Goal: Transaction & Acquisition: Purchase product/service

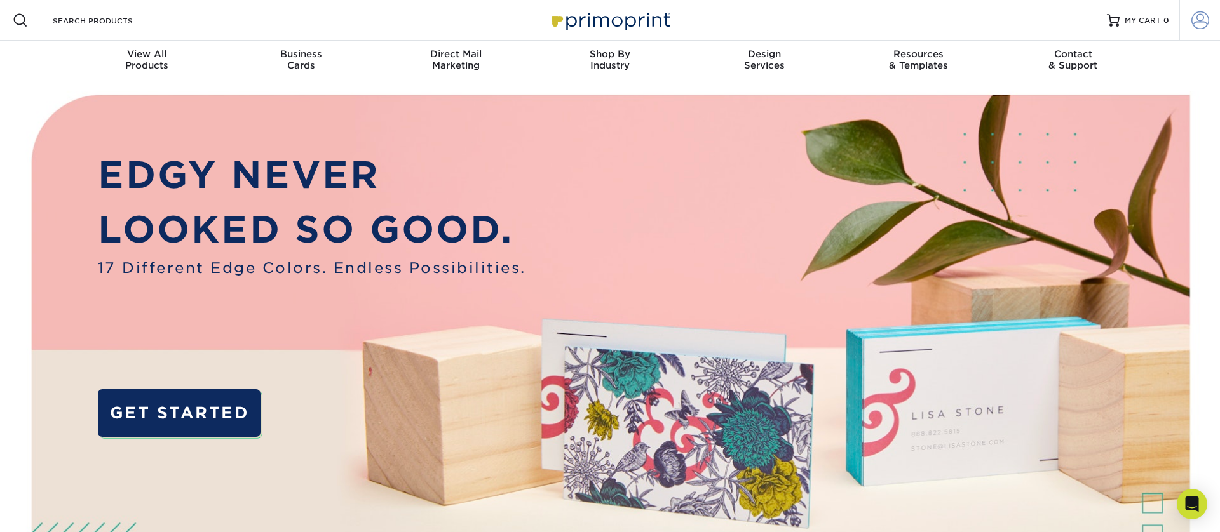
click at [1196, 25] on span at bounding box center [1200, 20] width 18 height 18
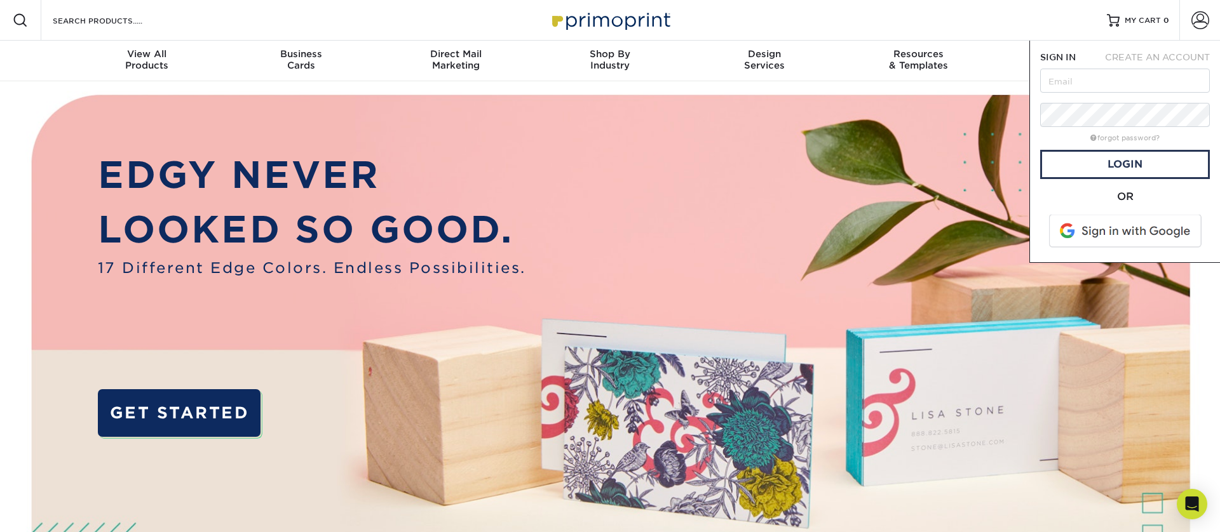
click at [1166, 236] on span at bounding box center [1126, 231] width 162 height 33
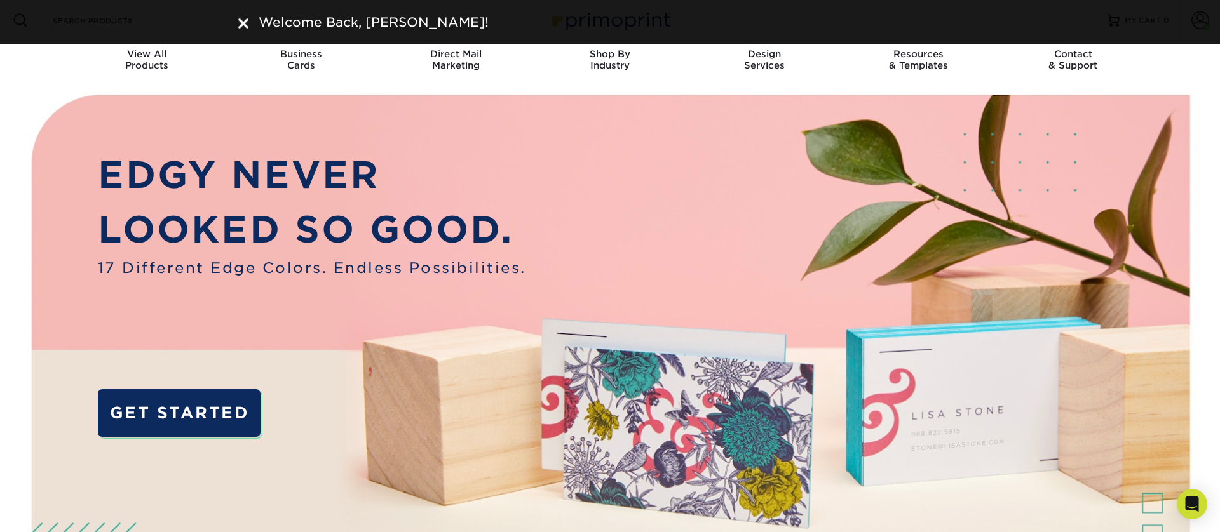
click at [244, 20] on img at bounding box center [243, 23] width 10 height 10
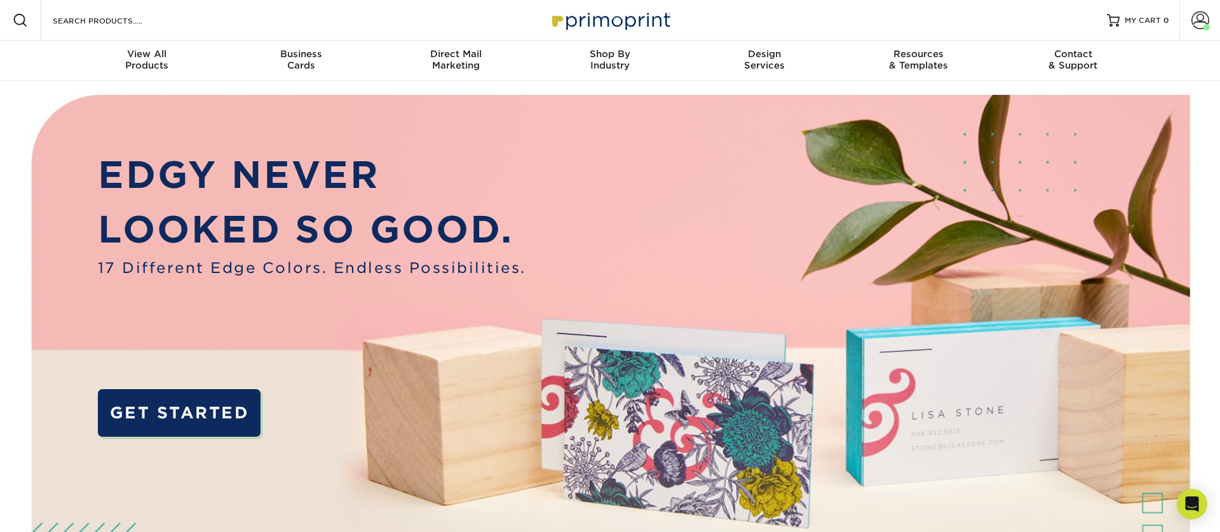
drag, startPoint x: 611, startPoint y: 147, endPoint x: 555, endPoint y: 131, distance: 57.9
click at [610, 147] on img at bounding box center [610, 382] width 1208 height 603
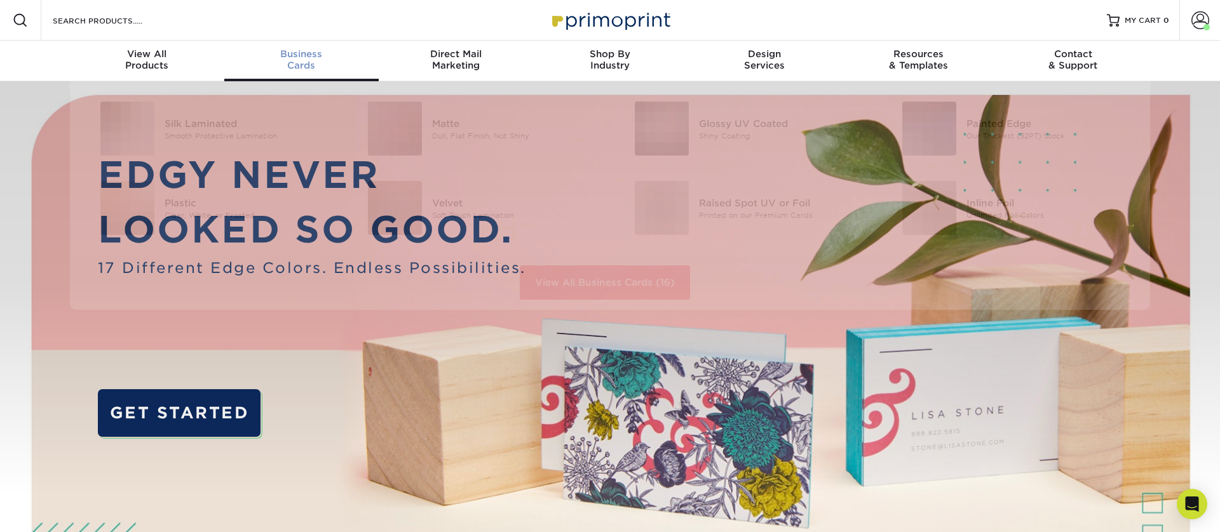
click at [297, 55] on span "Business" at bounding box center [301, 53] width 154 height 11
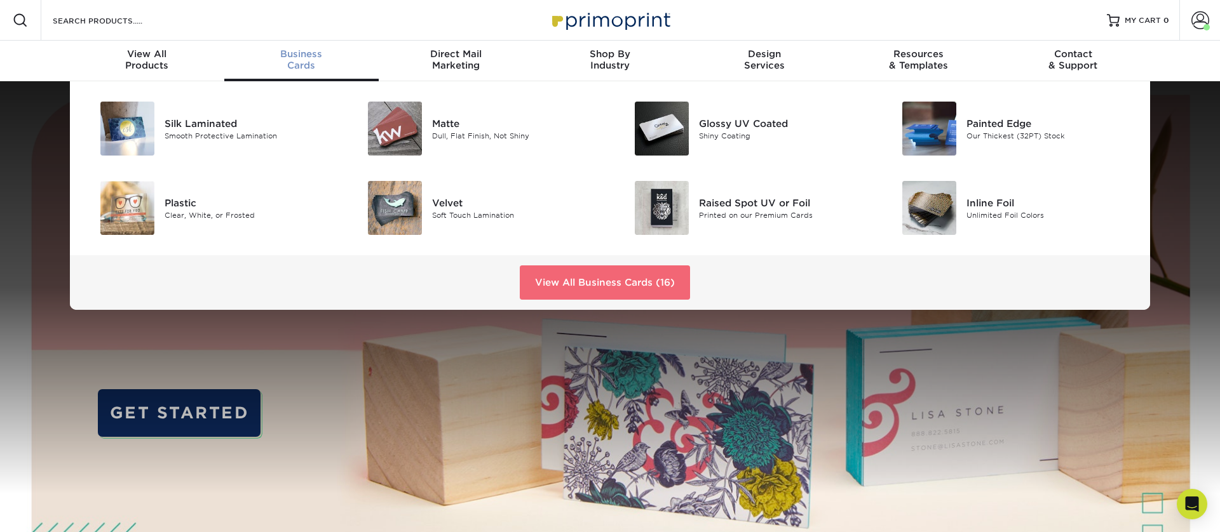
drag, startPoint x: 614, startPoint y: 284, endPoint x: 651, endPoint y: 275, distance: 38.5
click at [614, 284] on link "View All Business Cards (16)" at bounding box center [605, 283] width 170 height 34
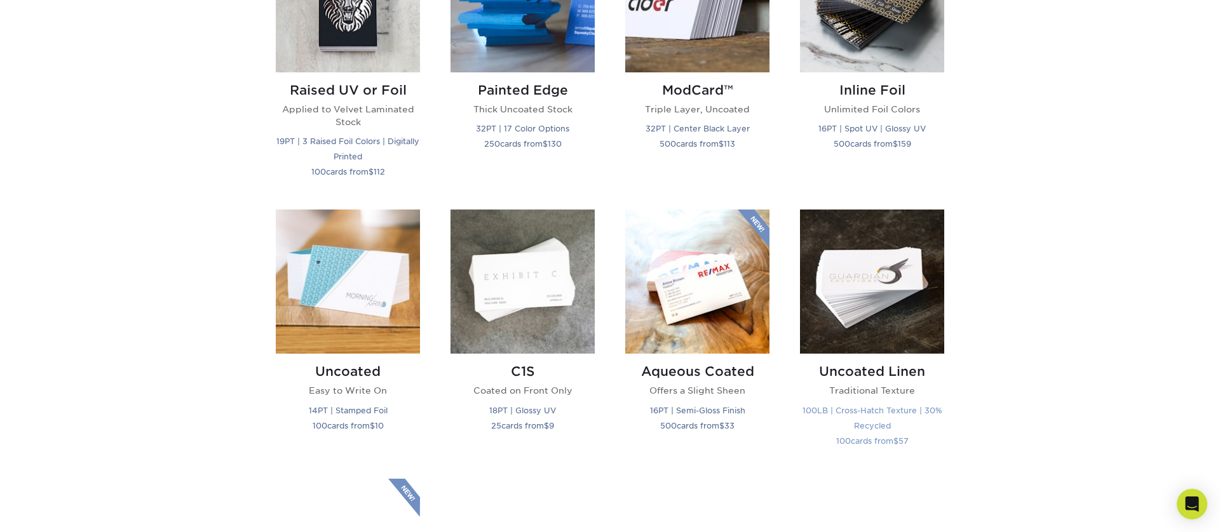
scroll to position [978, 0]
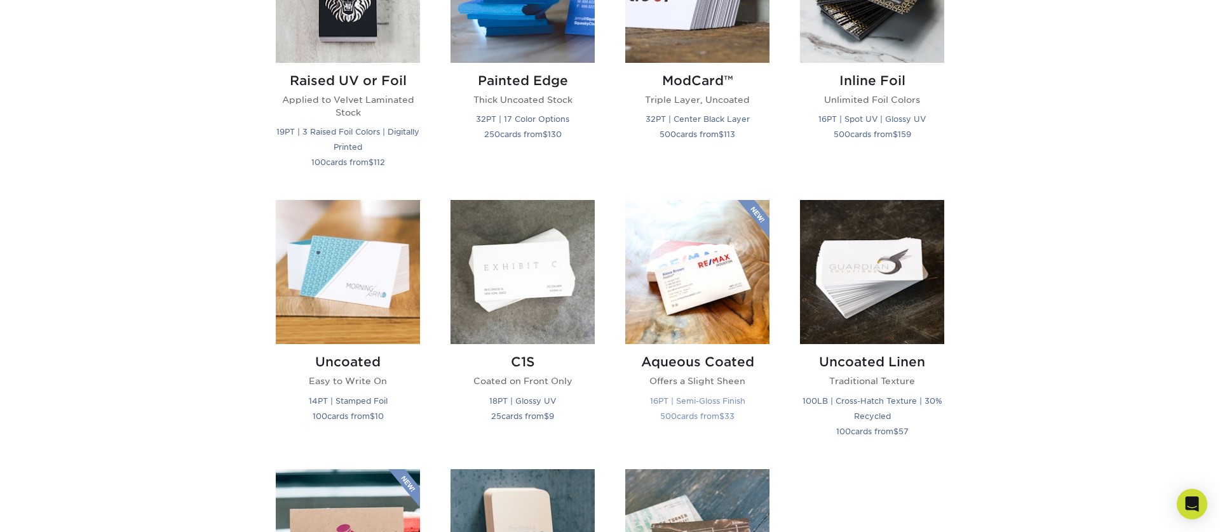
click at [658, 289] on img at bounding box center [697, 272] width 144 height 144
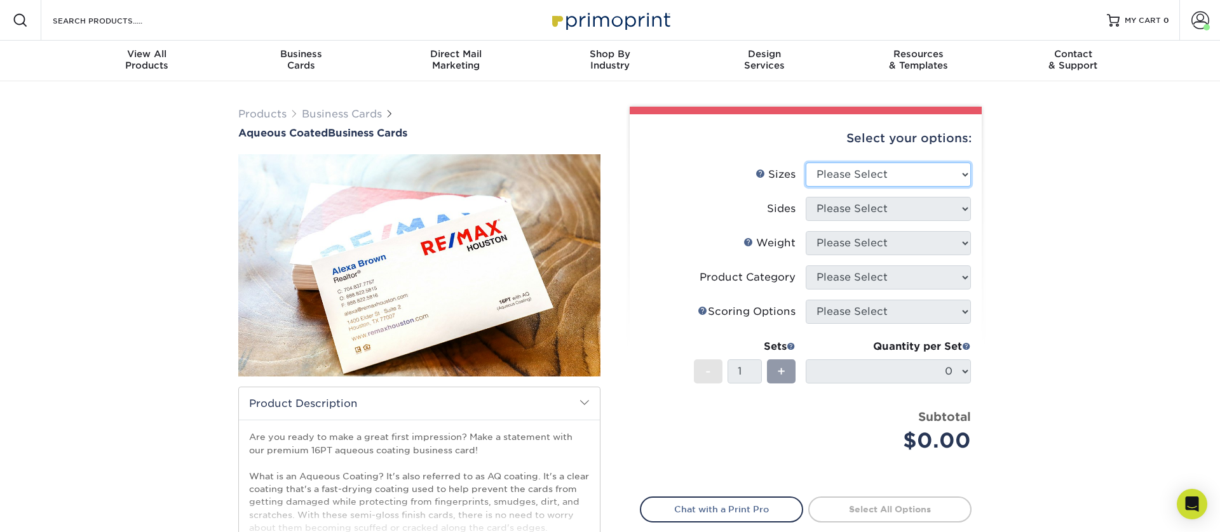
click at [860, 174] on select "Please Select 1.5" x 3.5" - Mini 1.75" x 3.5" - Mini 2" x 3" - Mini 2" x 3.5" -…" at bounding box center [887, 175] width 165 height 24
select select "2.00x3.50"
click at [805, 163] on select "Please Select 1.5" x 3.5" - Mini 1.75" x 3.5" - Mini 2" x 3" - Mini 2" x 3.5" -…" at bounding box center [887, 175] width 165 height 24
click at [848, 205] on select "Please Select Print Both Sides Print Front Only" at bounding box center [887, 209] width 165 height 24
select select "13abbda7-1d64-4f25-8bb2-c179b224825d"
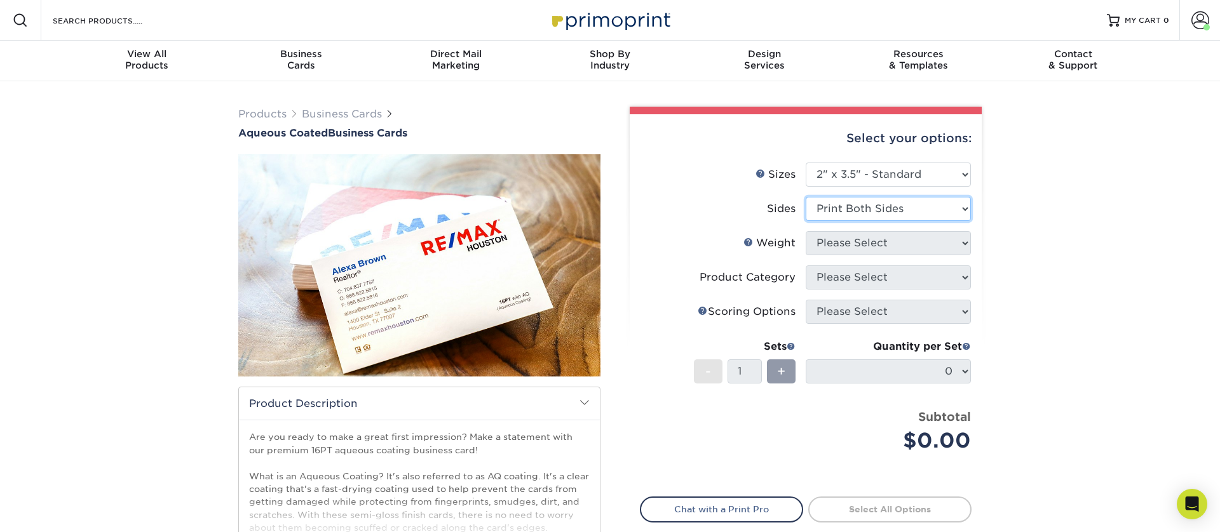
click at [805, 197] on select "Please Select Print Both Sides Print Front Only" at bounding box center [887, 209] width 165 height 24
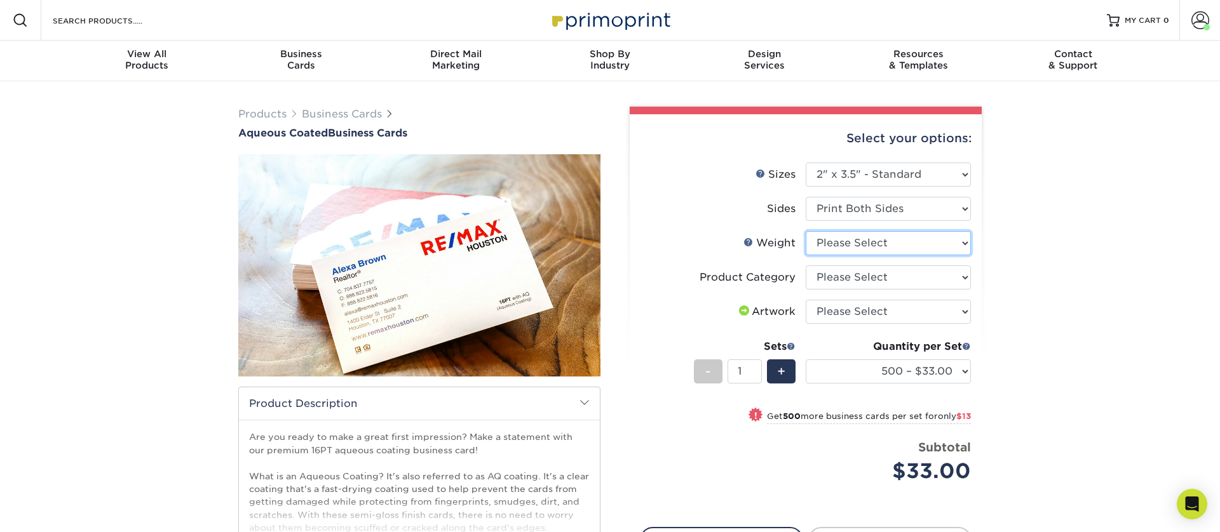
click at [846, 250] on select "Please Select 16PT" at bounding box center [887, 243] width 165 height 24
select select "16PT"
click at [805, 231] on select "Please Select 16PT" at bounding box center [887, 243] width 165 height 24
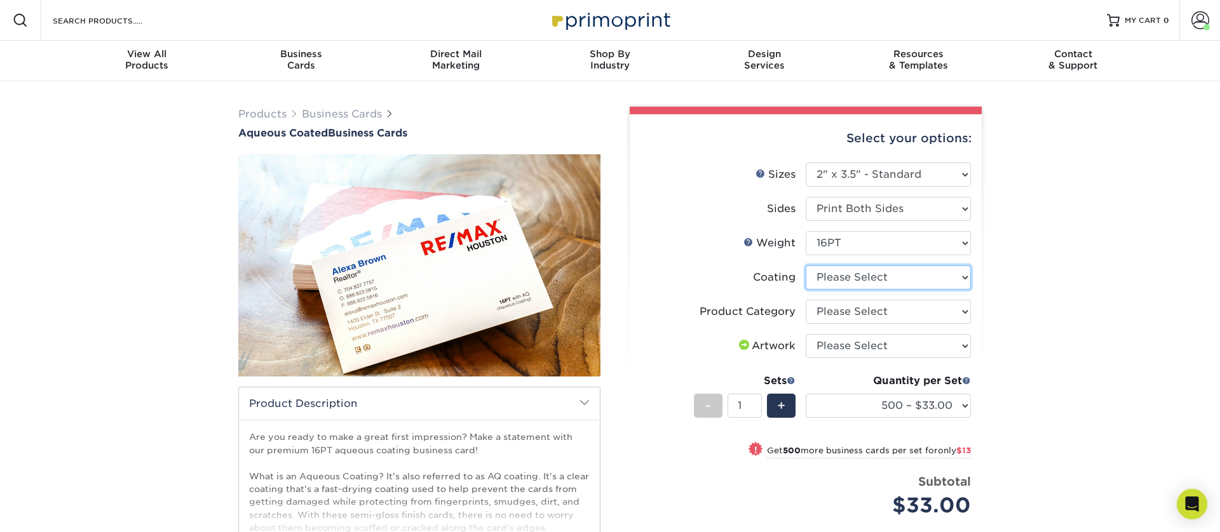
click at [842, 273] on select at bounding box center [887, 278] width 165 height 24
select select "d41dab50-ff65-4f4f-bb17-2afe4d36ae33"
click at [805, 266] on select at bounding box center [887, 278] width 165 height 24
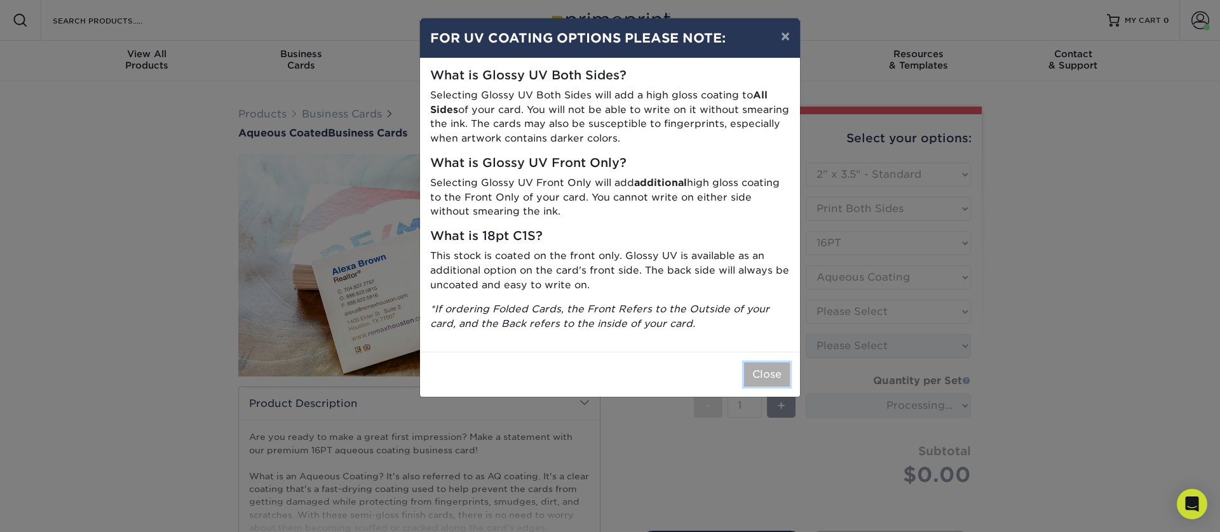
click at [757, 377] on button "Close" at bounding box center [767, 375] width 46 height 24
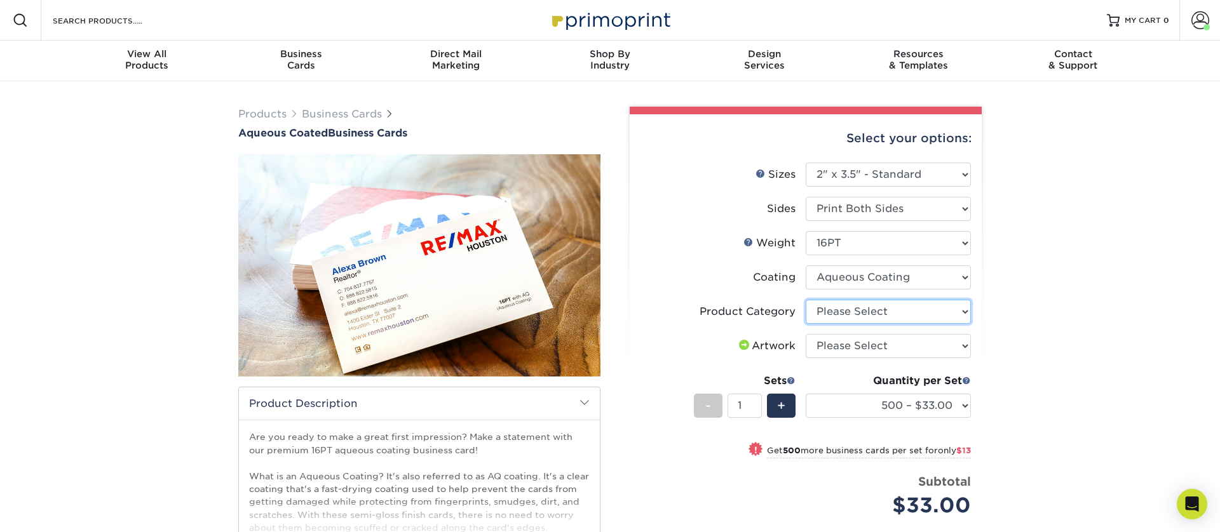
click at [847, 313] on select "Please Select Business Cards" at bounding box center [887, 312] width 165 height 24
select select "3b5148f1-0588-4f88-a218-97bcfdce65c1"
click at [805, 300] on select "Please Select Business Cards" at bounding box center [887, 312] width 165 height 24
click at [840, 342] on select "Please Select I will upload files I need a design - $100" at bounding box center [887, 346] width 165 height 24
select select "upload"
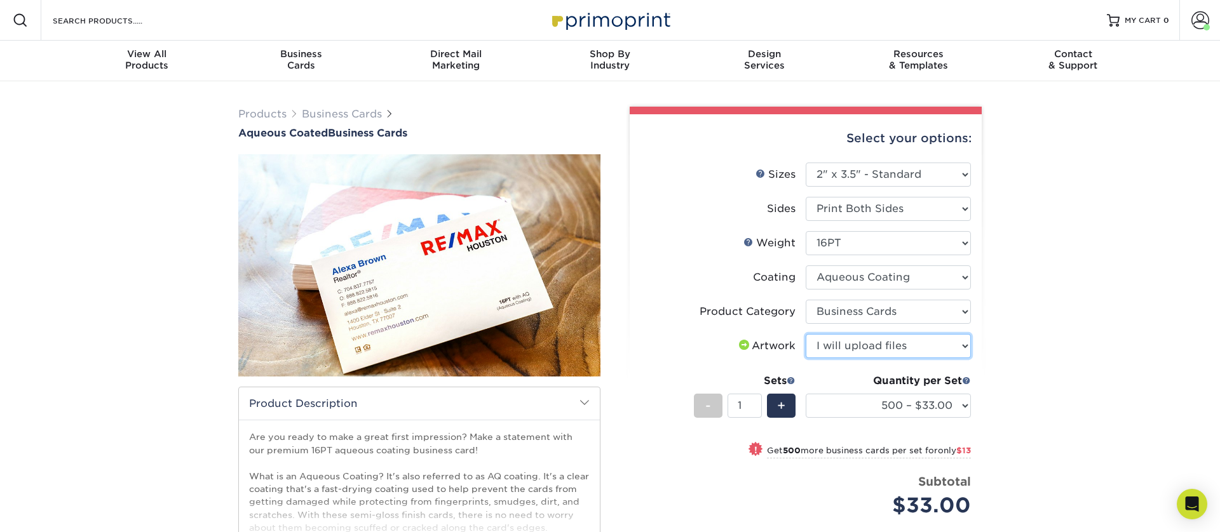
click at [805, 334] on select "Please Select I will upload files I need a design - $100" at bounding box center [887, 346] width 165 height 24
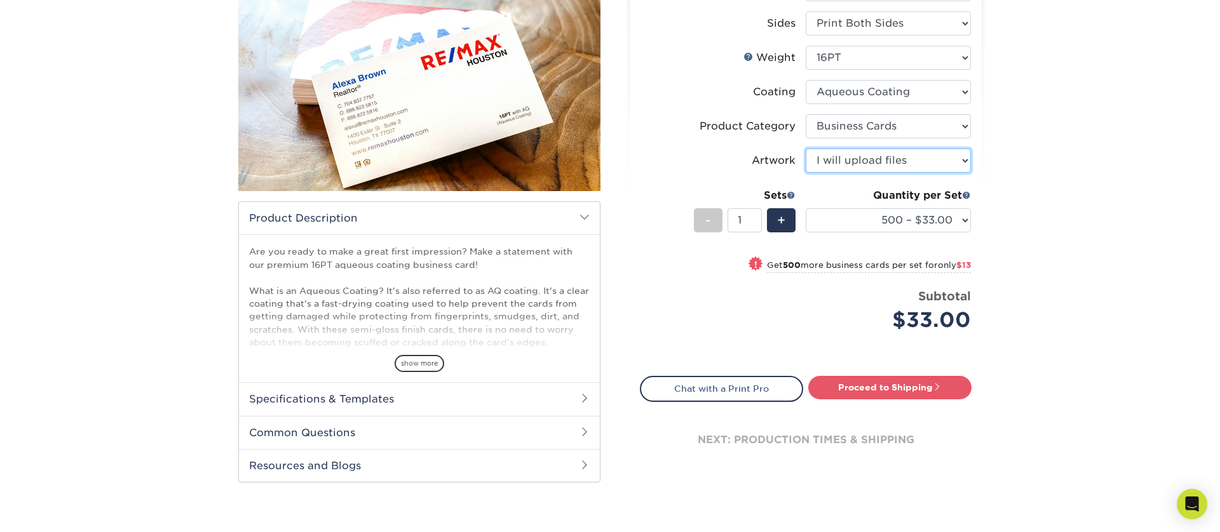
scroll to position [245, 0]
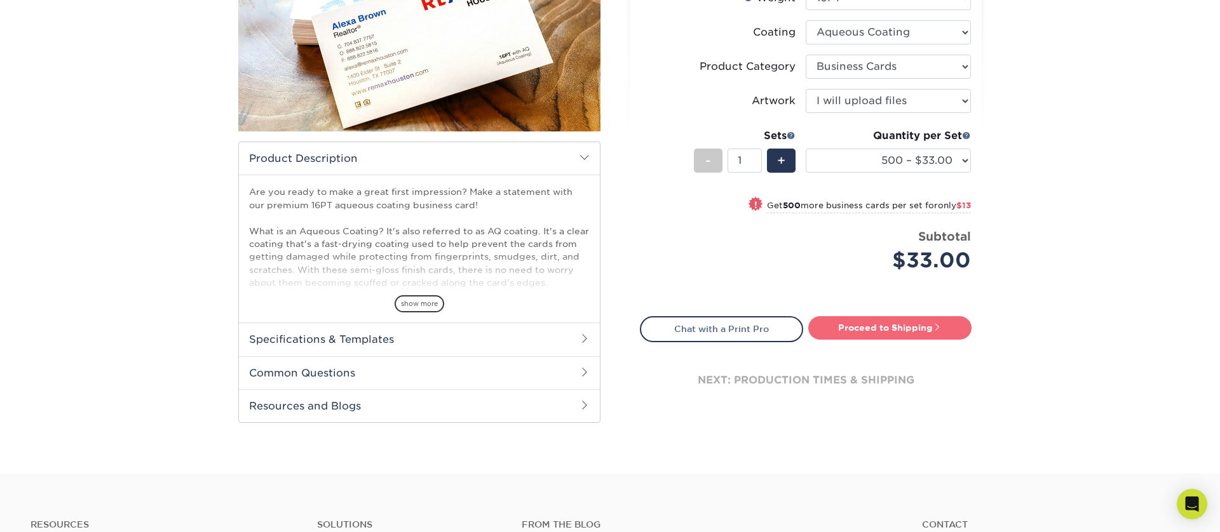
click at [909, 335] on link "Proceed to Shipping" at bounding box center [889, 327] width 163 height 23
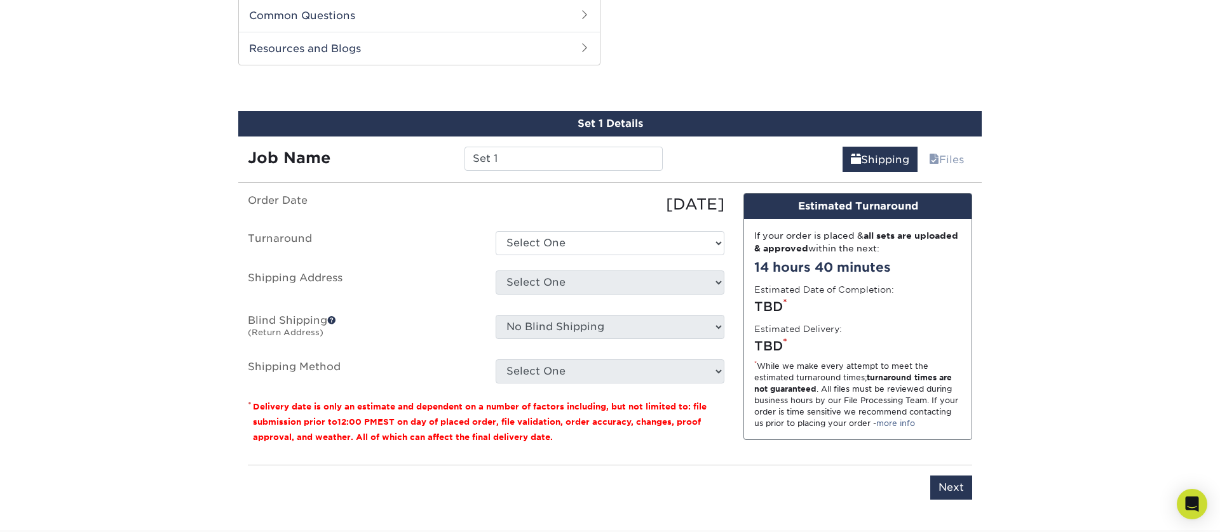
scroll to position [606, 0]
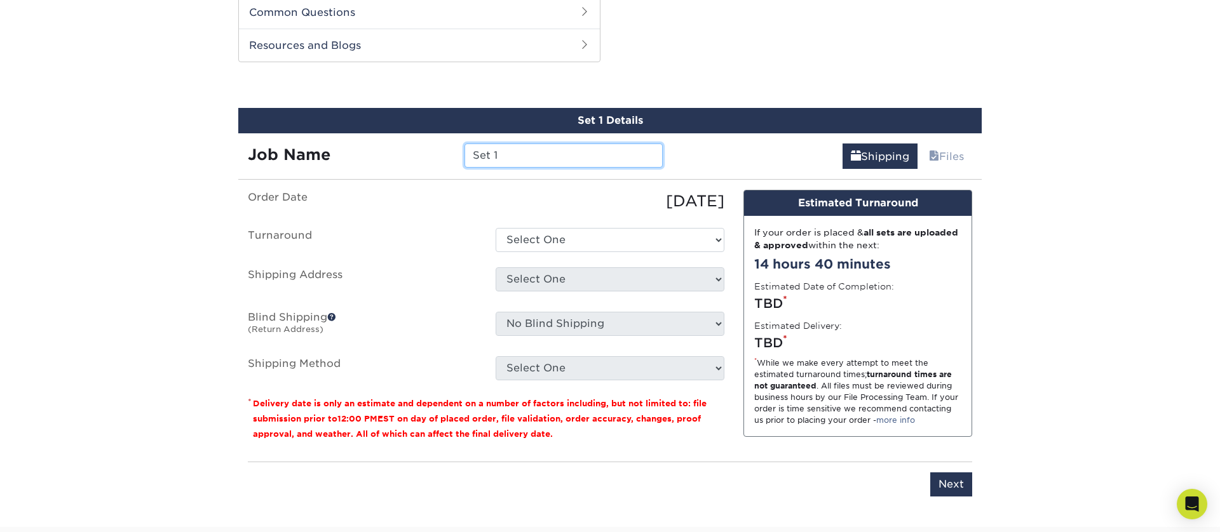
drag, startPoint x: 547, startPoint y: 158, endPoint x: 407, endPoint y: 149, distance: 140.7
click at [408, 148] on div "Job Name Set 1" at bounding box center [455, 156] width 434 height 24
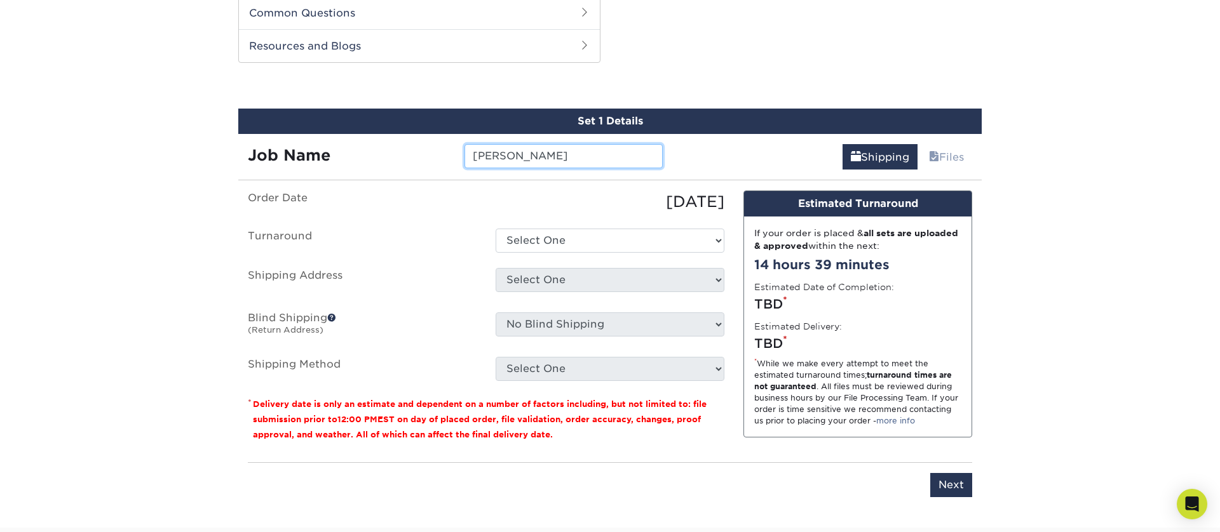
type input "[PERSON_NAME]"
click at [569, 241] on select "Select One 2-4 Business Days 2 Day Next Business Day" at bounding box center [609, 241] width 229 height 24
select select "6247fa13-6ec4-4bd5-81ce-27fae4b5d043"
click at [495, 229] on select "Select One 2-4 Business Days 2 Day Next Business Day" at bounding box center [609, 241] width 229 height 24
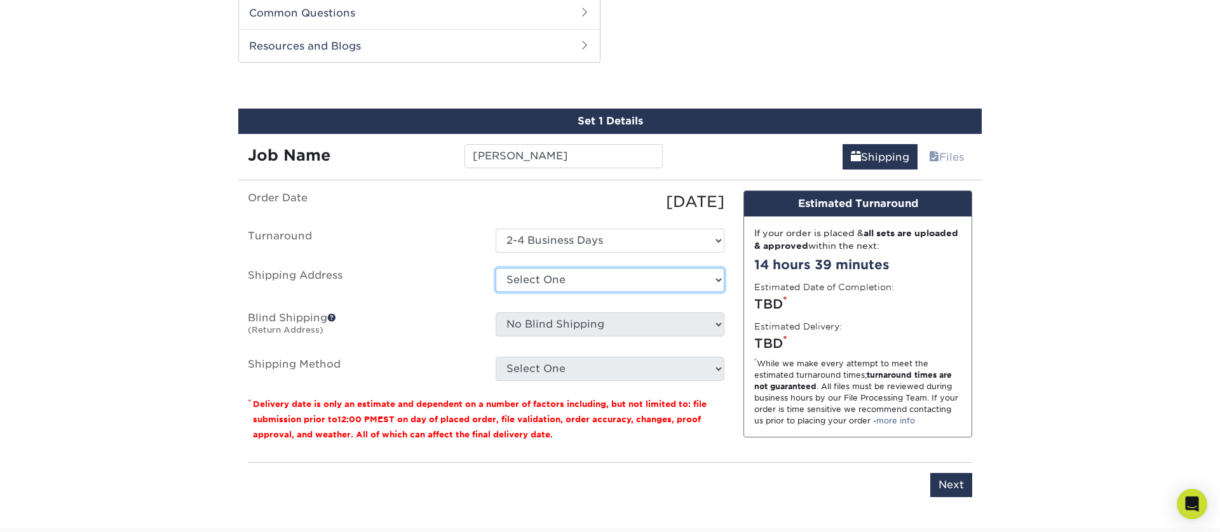
click at [564, 283] on select "Select One 176 S Mountain View Abraham Romero ACO GENERAL CONSTRUCTION Adrian M…" at bounding box center [609, 280] width 229 height 24
select select "277634"
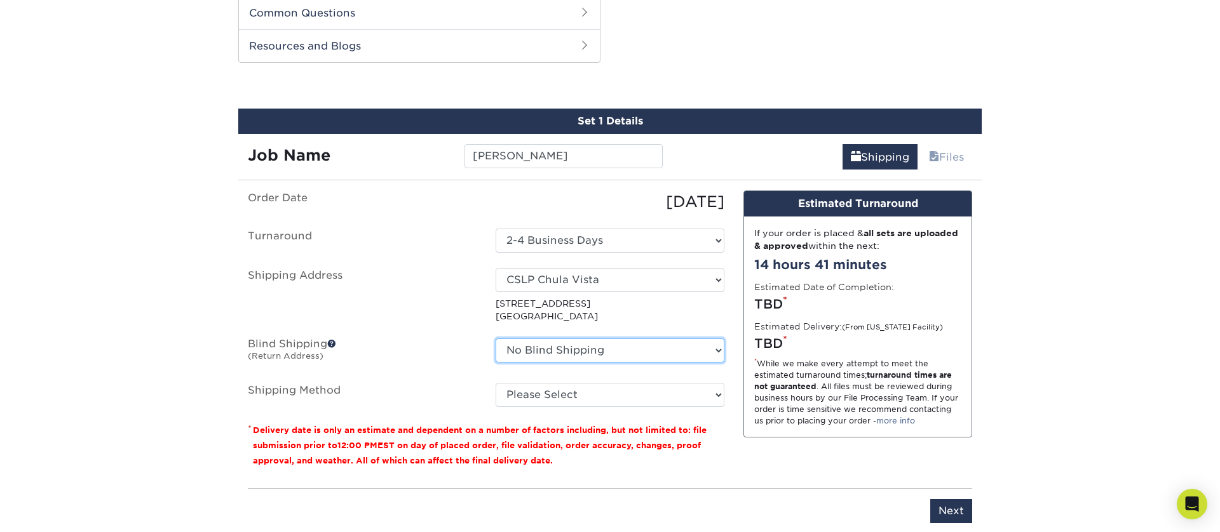
click at [586, 355] on select "No Blind Shipping 176 S Mountain View Abraham Romero ACO GENERAL CONSTRUCTION A…" at bounding box center [609, 351] width 229 height 24
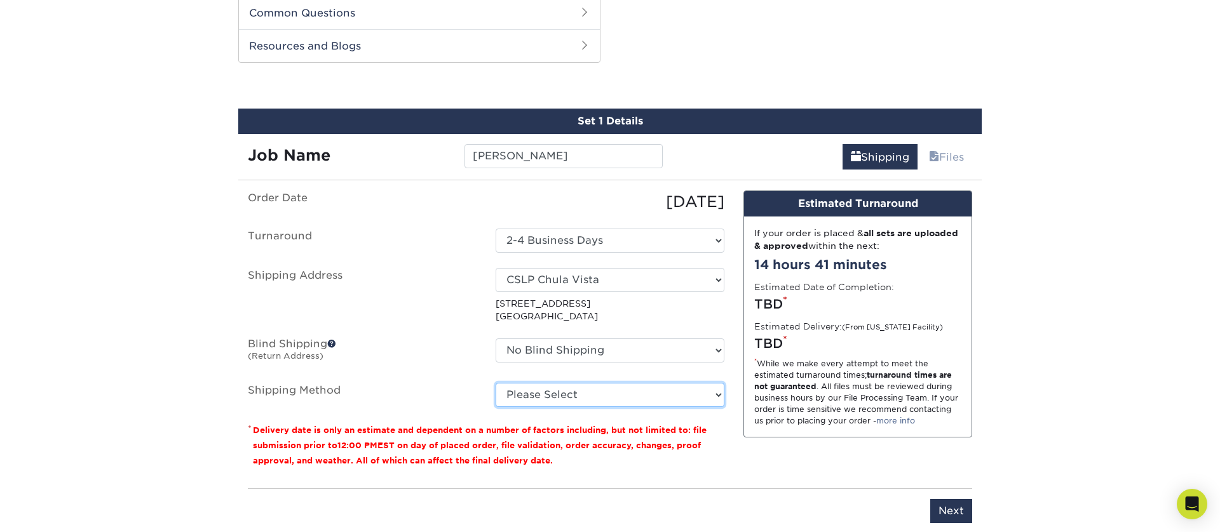
click at [570, 396] on select "Please Select Ground Shipping (+$8.96) 3 Day Shipping Service (+$15.34) 2 Day A…" at bounding box center [609, 395] width 229 height 24
select select "03"
click at [495, 383] on select "Please Select Ground Shipping (+$8.96) 3 Day Shipping Service (+$15.34) 2 Day A…" at bounding box center [609, 395] width 229 height 24
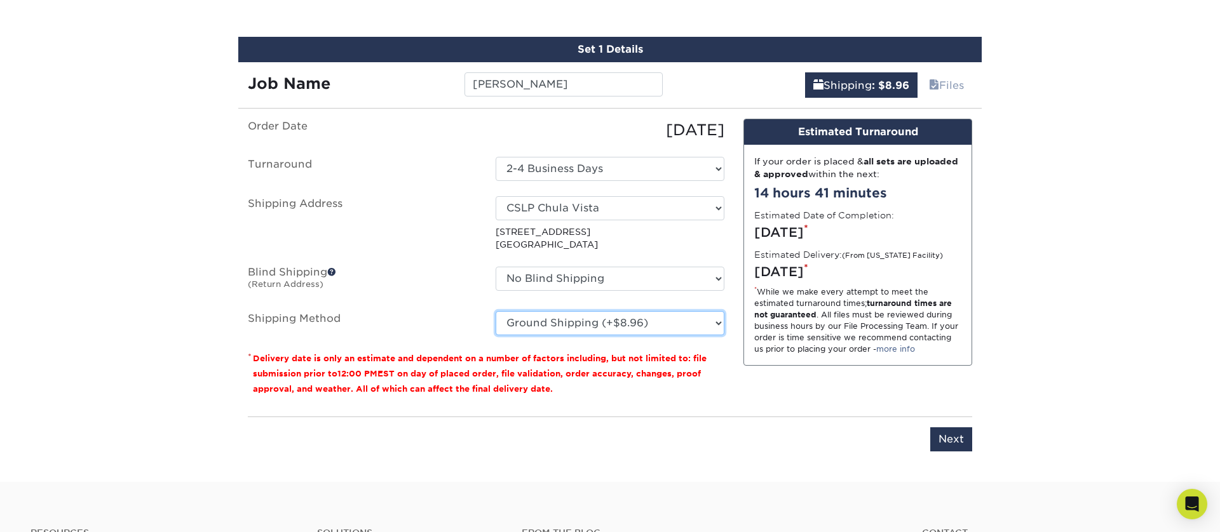
scroll to position [717, 0]
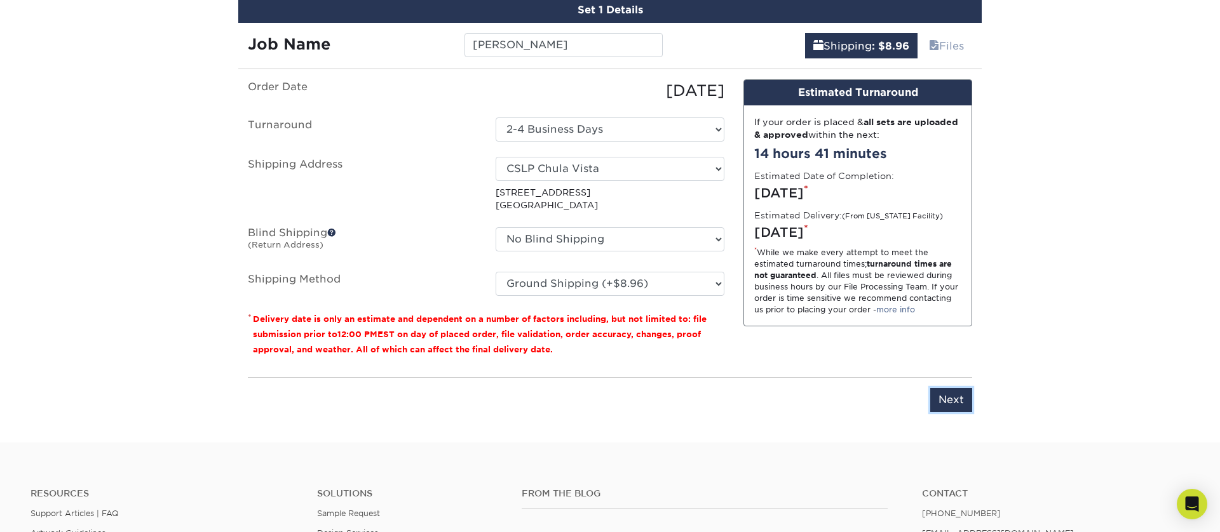
click at [957, 406] on input "Next" at bounding box center [951, 400] width 42 height 24
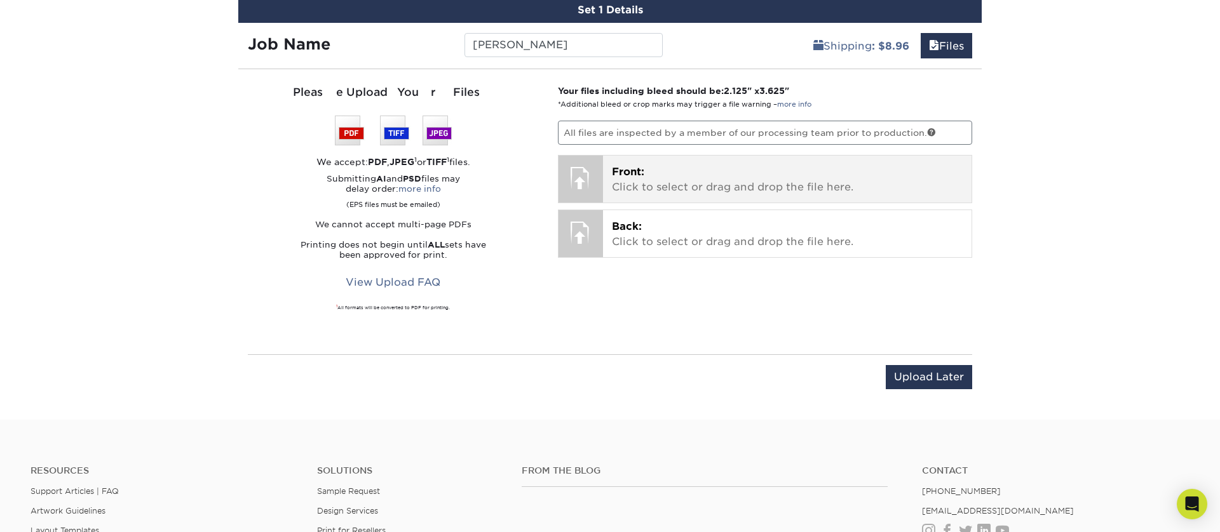
click at [721, 177] on p "Front: Click to select or drag and drop the file here." at bounding box center [787, 180] width 351 height 30
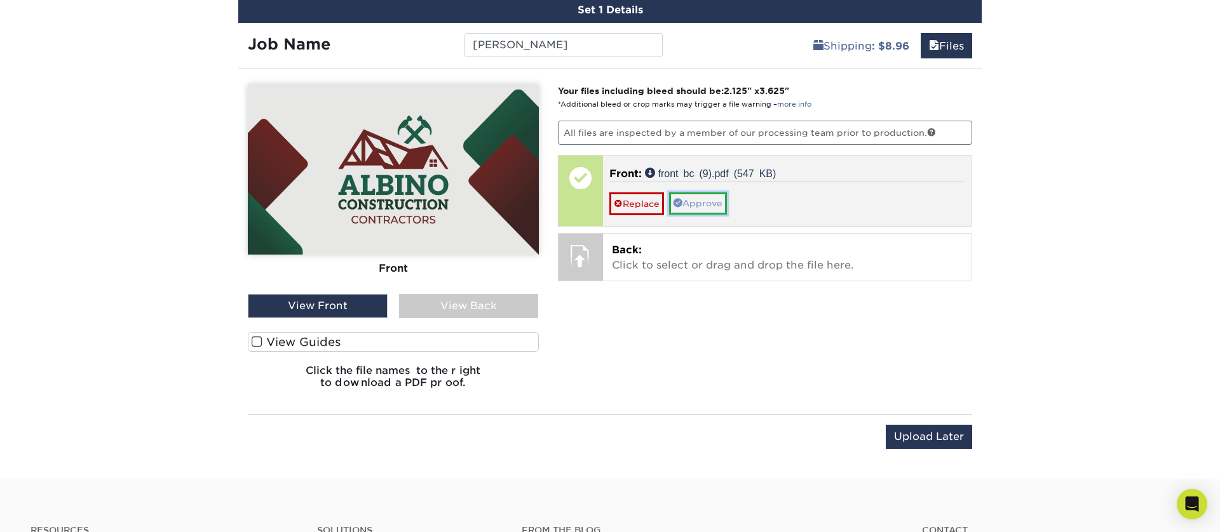
click at [698, 203] on link "Approve" at bounding box center [698, 203] width 58 height 22
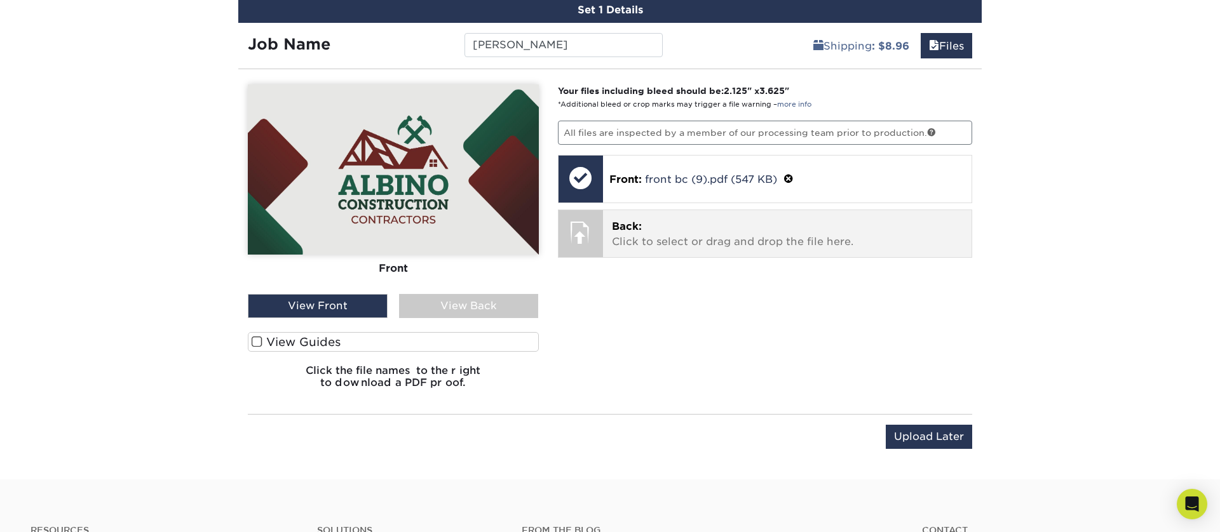
click at [642, 242] on p "Back: Click to select or drag and drop the file here." at bounding box center [787, 234] width 351 height 30
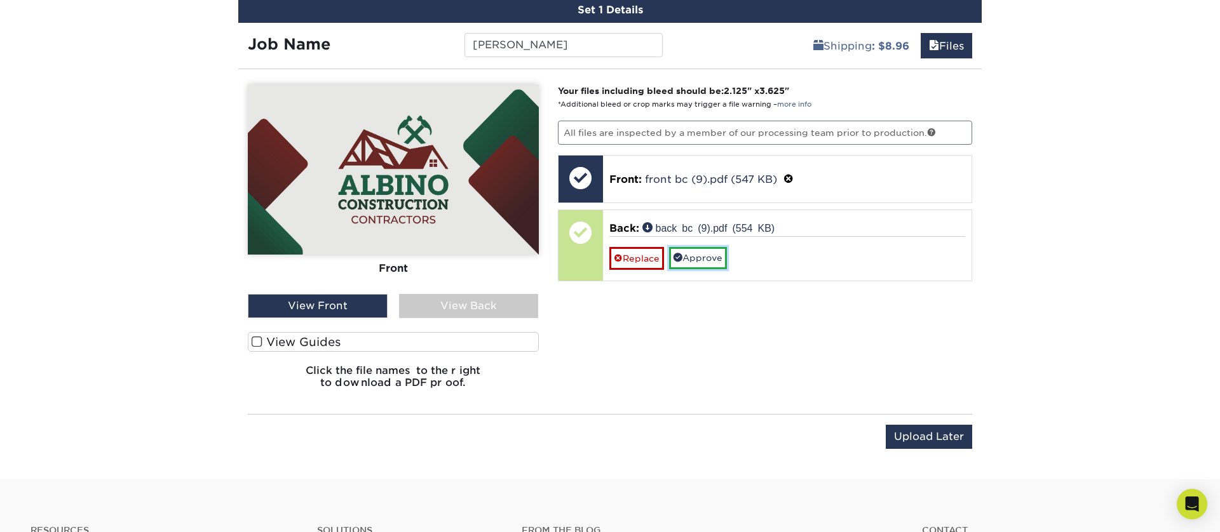
drag, startPoint x: 693, startPoint y: 253, endPoint x: 679, endPoint y: 264, distance: 18.1
click at [692, 253] on link "Approve" at bounding box center [698, 258] width 58 height 22
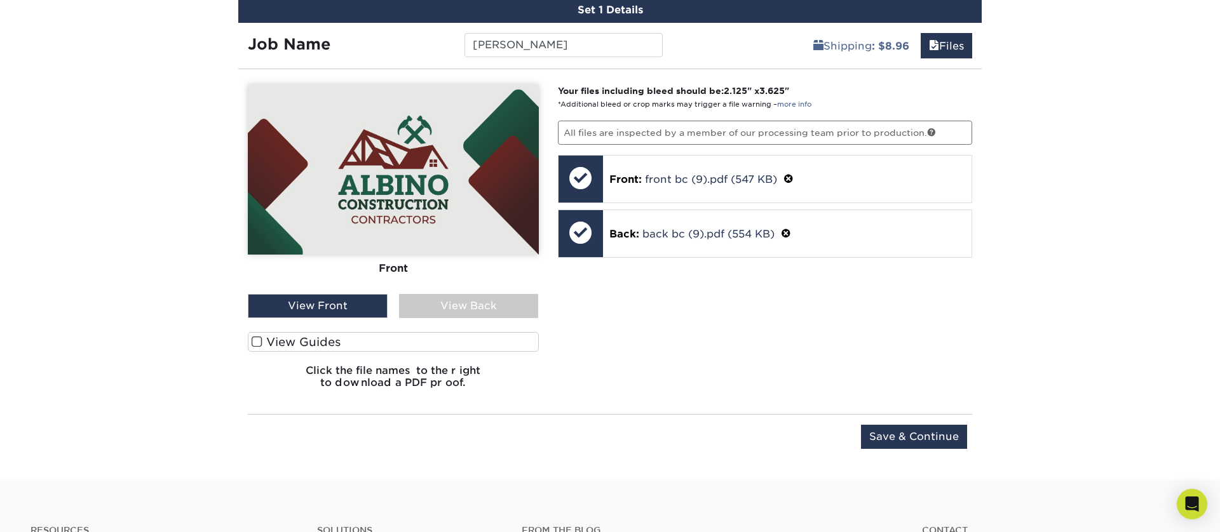
click at [454, 301] on div "View Back" at bounding box center [469, 306] width 140 height 24
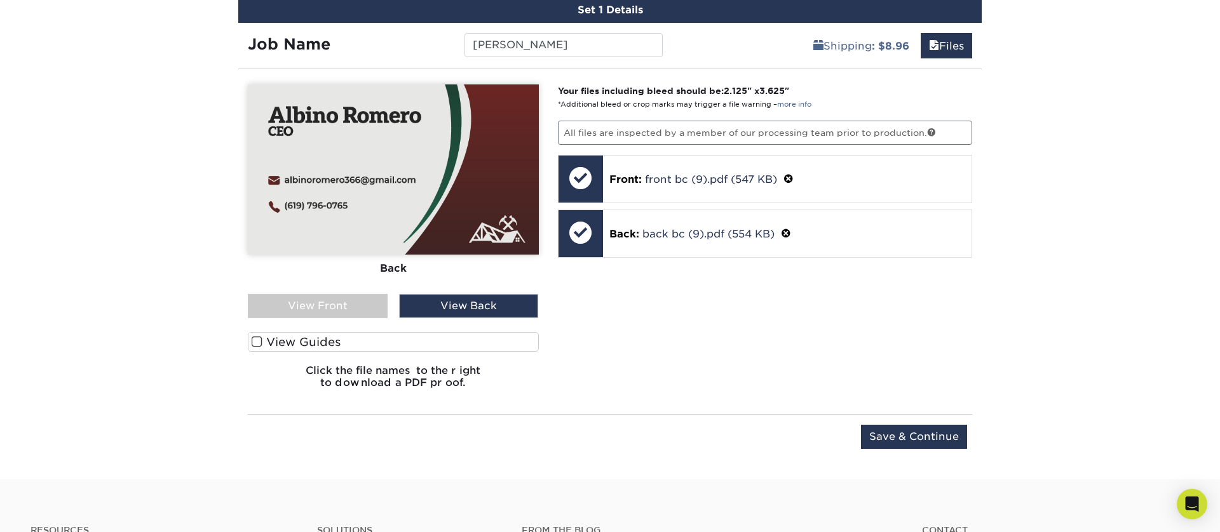
click at [256, 344] on span at bounding box center [257, 342] width 11 height 12
click at [0, 0] on input "View Guides" at bounding box center [0, 0] width 0 height 0
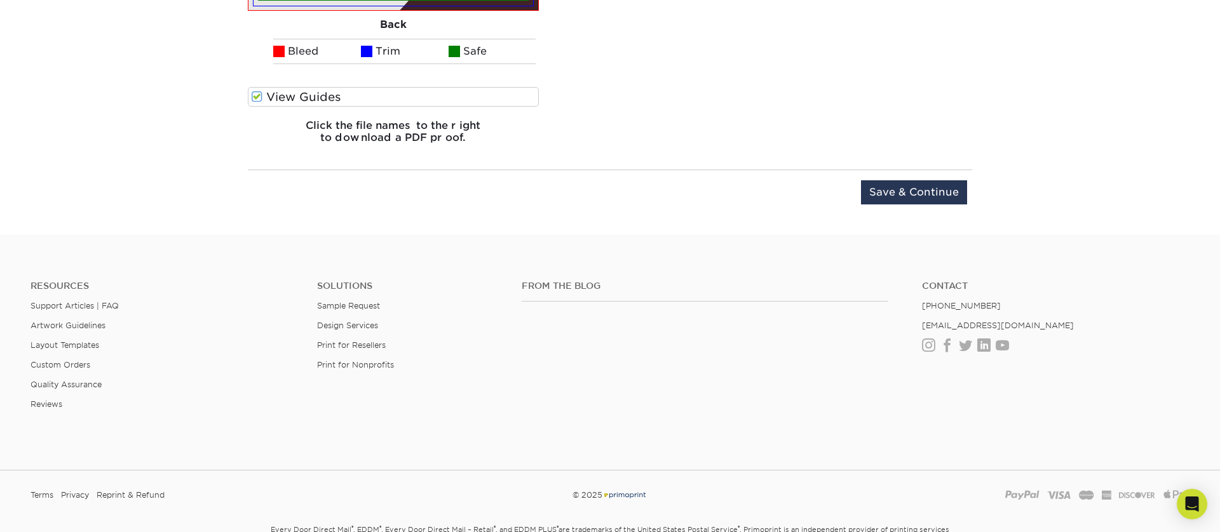
scroll to position [1171, 0]
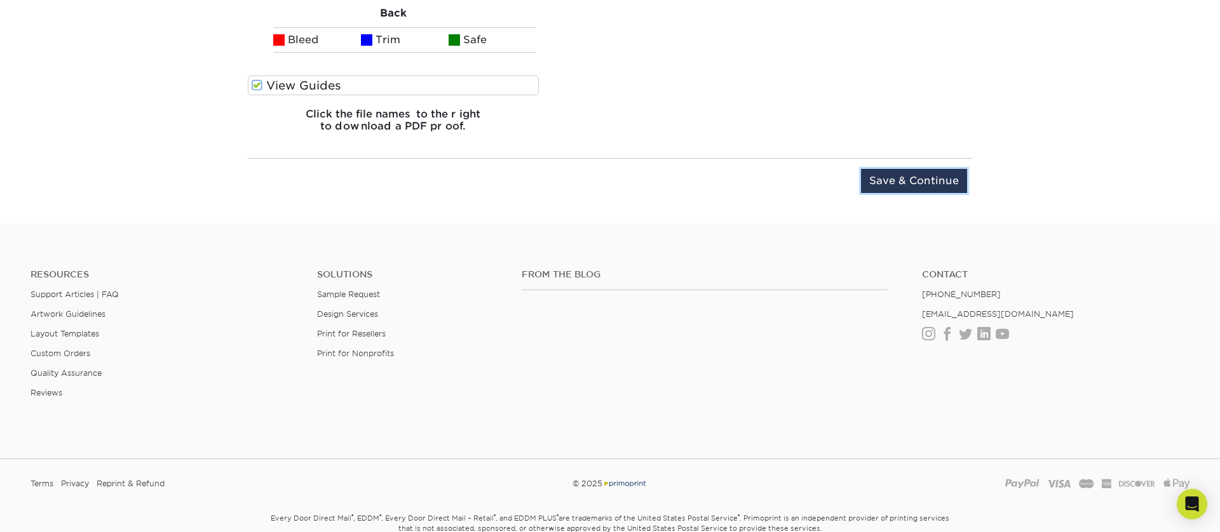
click at [943, 178] on input "Save & Continue" at bounding box center [914, 181] width 106 height 24
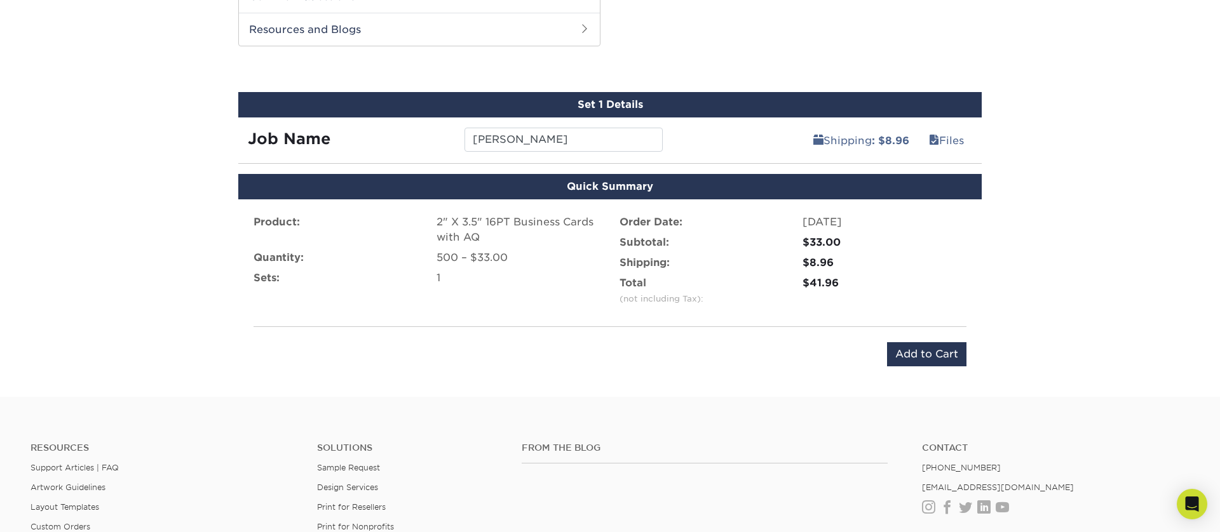
scroll to position [569, 0]
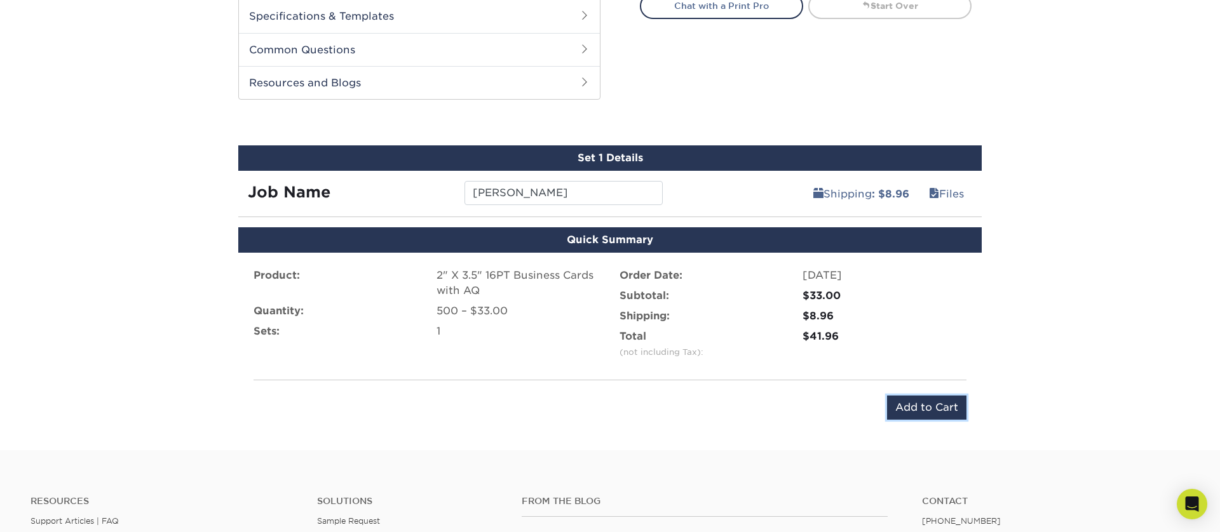
click at [944, 414] on input "Add to Cart" at bounding box center [926, 408] width 79 height 24
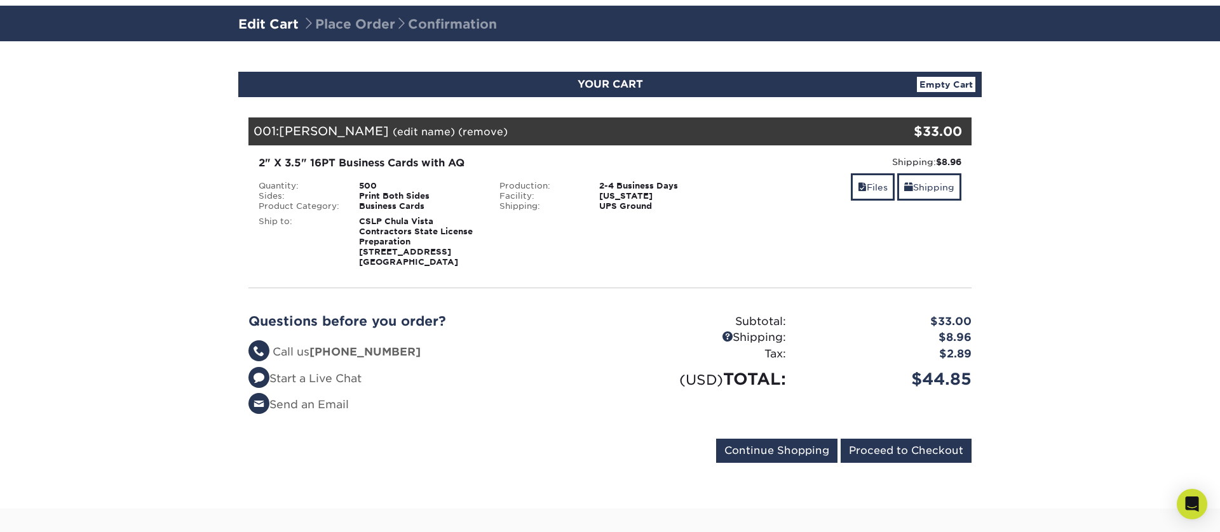
scroll to position [67, 0]
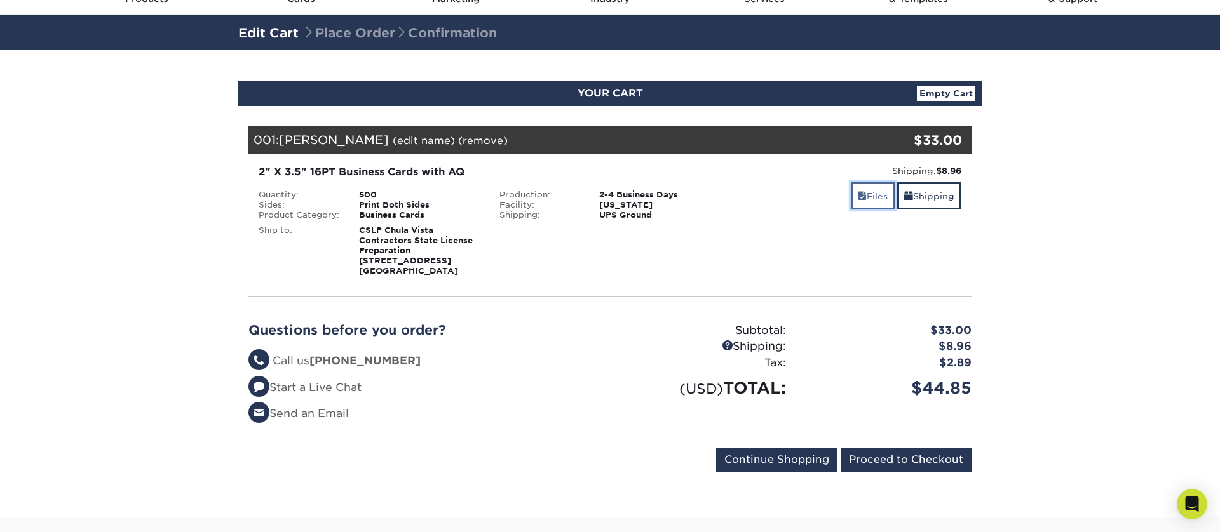
click at [851, 191] on link "Files" at bounding box center [873, 195] width 44 height 27
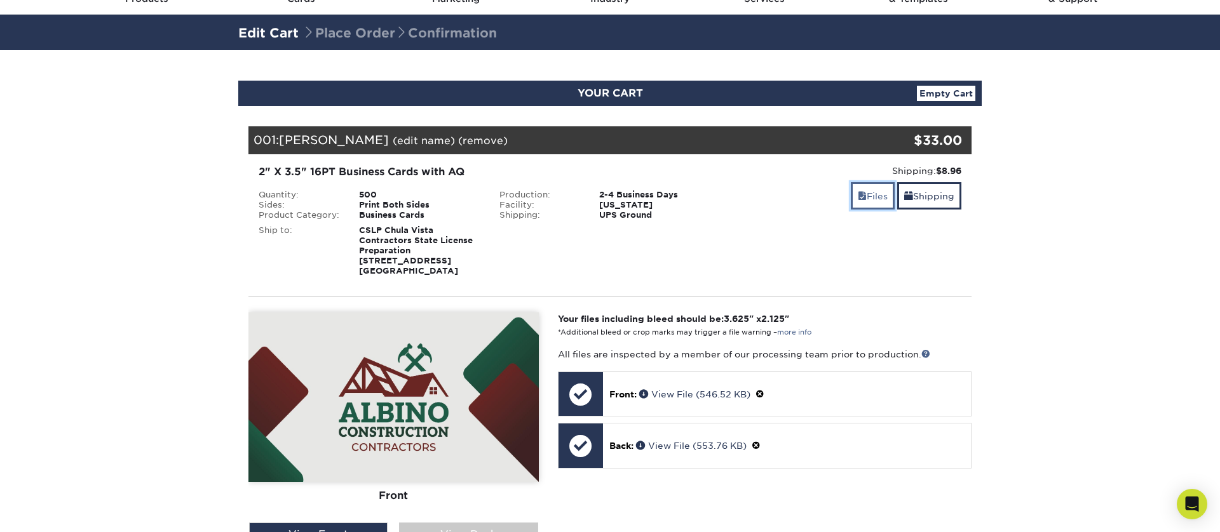
drag, startPoint x: 867, startPoint y: 195, endPoint x: 856, endPoint y: 206, distance: 15.3
click at [867, 195] on link "Files" at bounding box center [873, 195] width 44 height 27
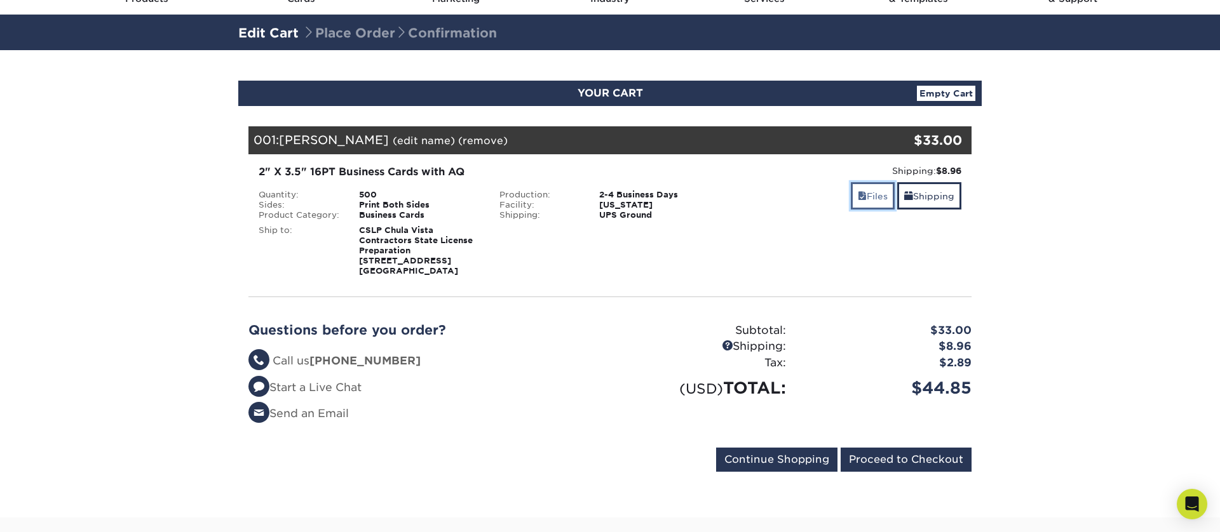
click at [859, 190] on link "Files" at bounding box center [873, 195] width 44 height 27
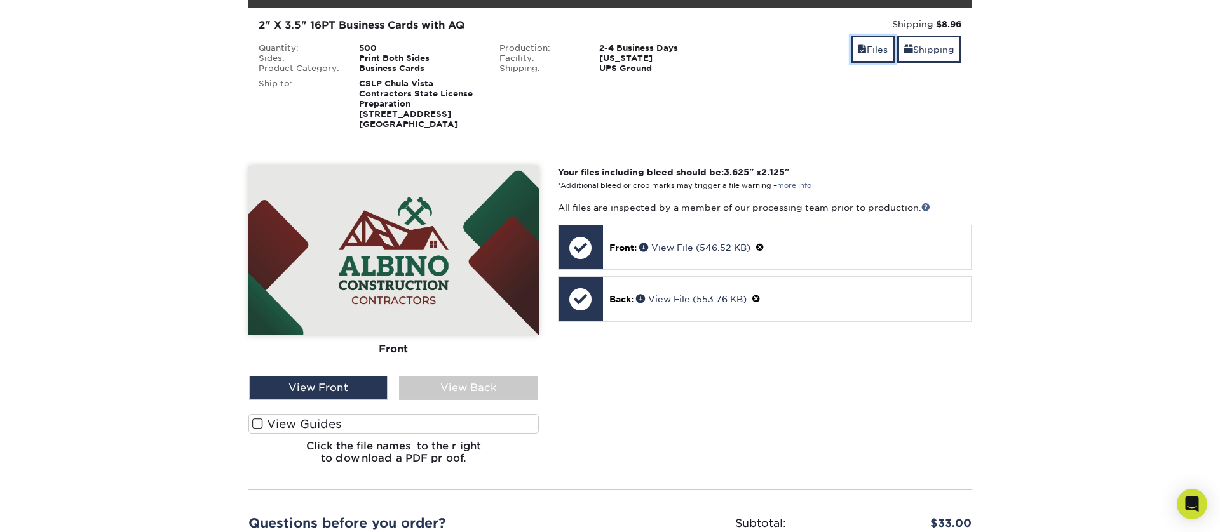
scroll to position [259, 0]
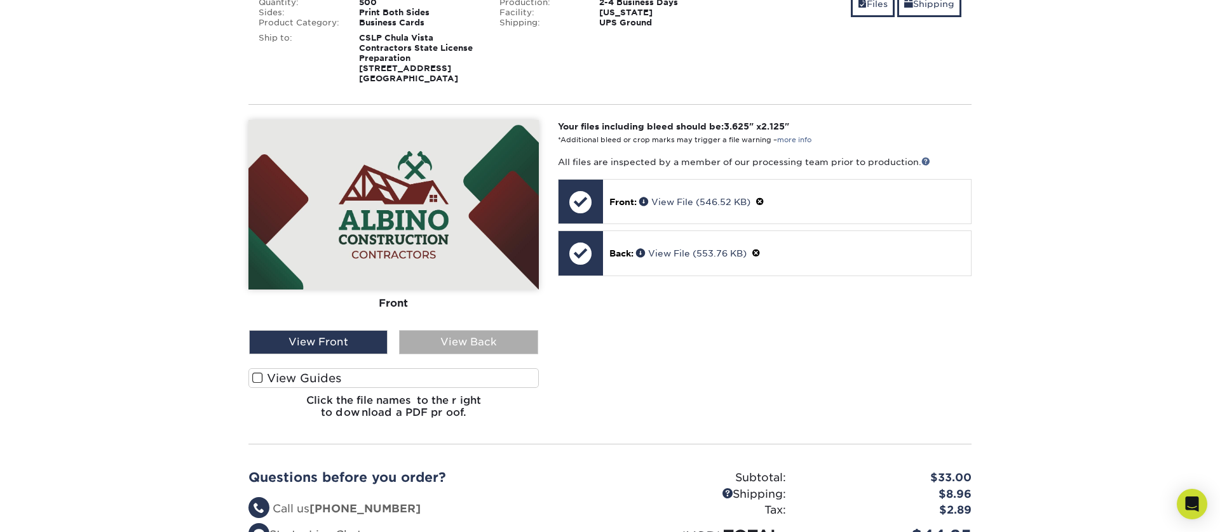
click at [458, 346] on div "View Back" at bounding box center [468, 342] width 138 height 24
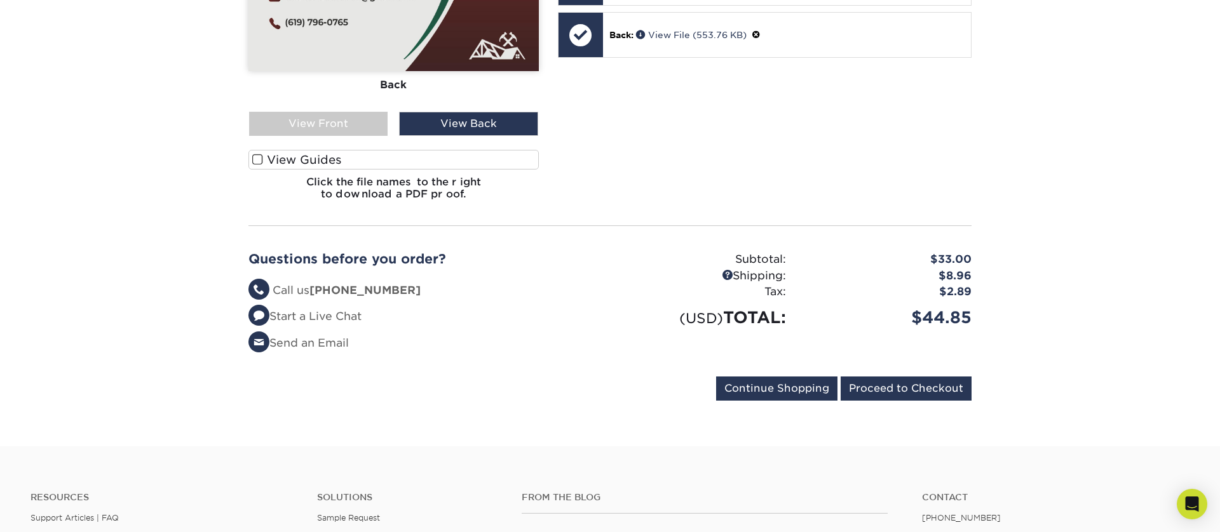
scroll to position [549, 0]
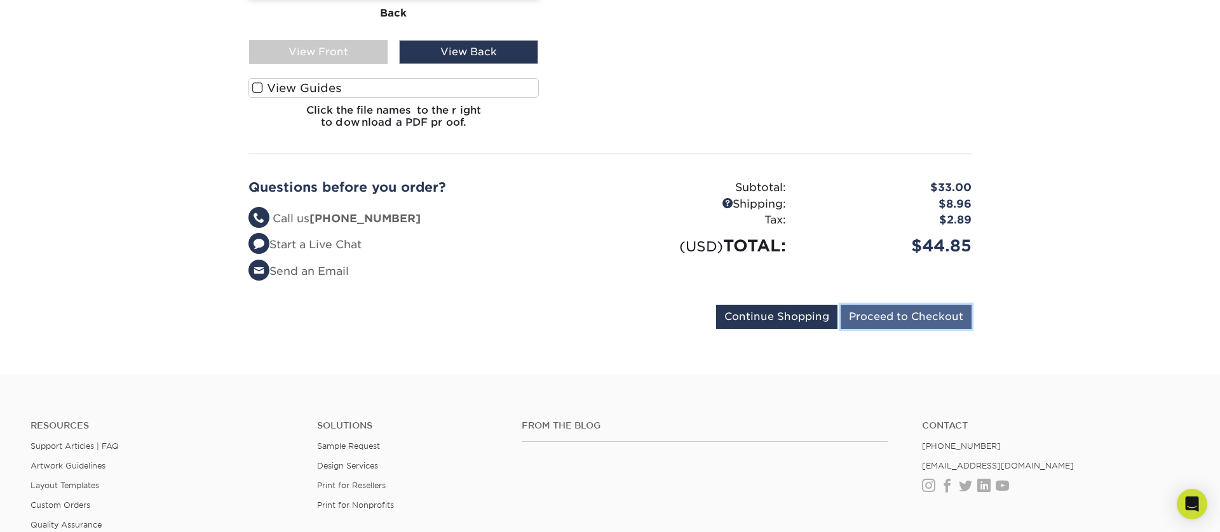
click at [903, 316] on input "Proceed to Checkout" at bounding box center [905, 317] width 131 height 24
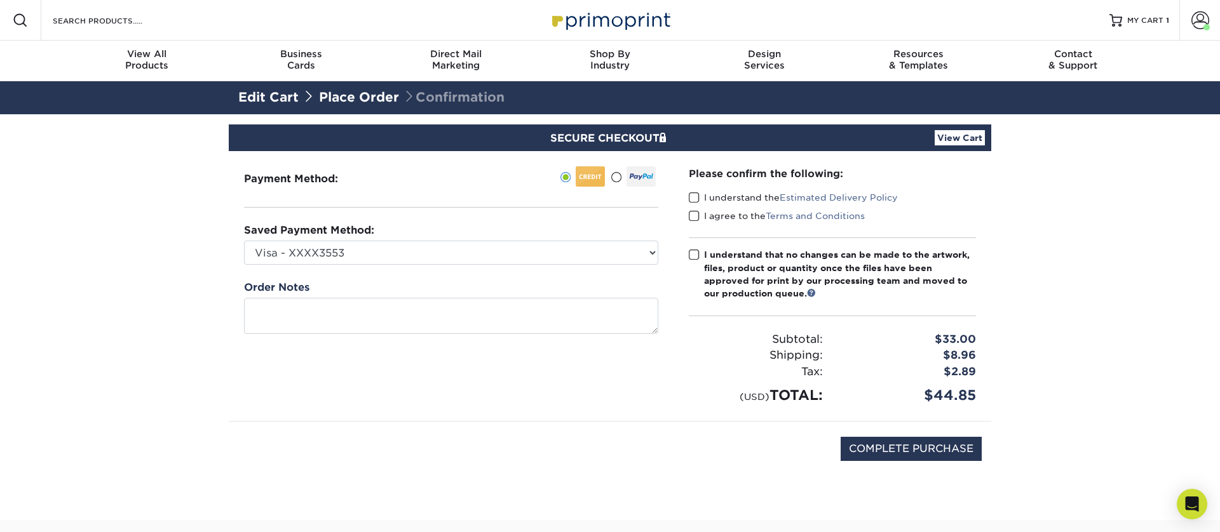
click at [696, 194] on span at bounding box center [694, 198] width 11 height 12
click at [0, 0] on input "I understand the Estimated Delivery Policy" at bounding box center [0, 0] width 0 height 0
drag, startPoint x: 695, startPoint y: 213, endPoint x: 696, endPoint y: 256, distance: 42.6
click at [695, 214] on span at bounding box center [694, 216] width 11 height 12
click at [0, 0] on input "I agree to the Terms and Conditions" at bounding box center [0, 0] width 0 height 0
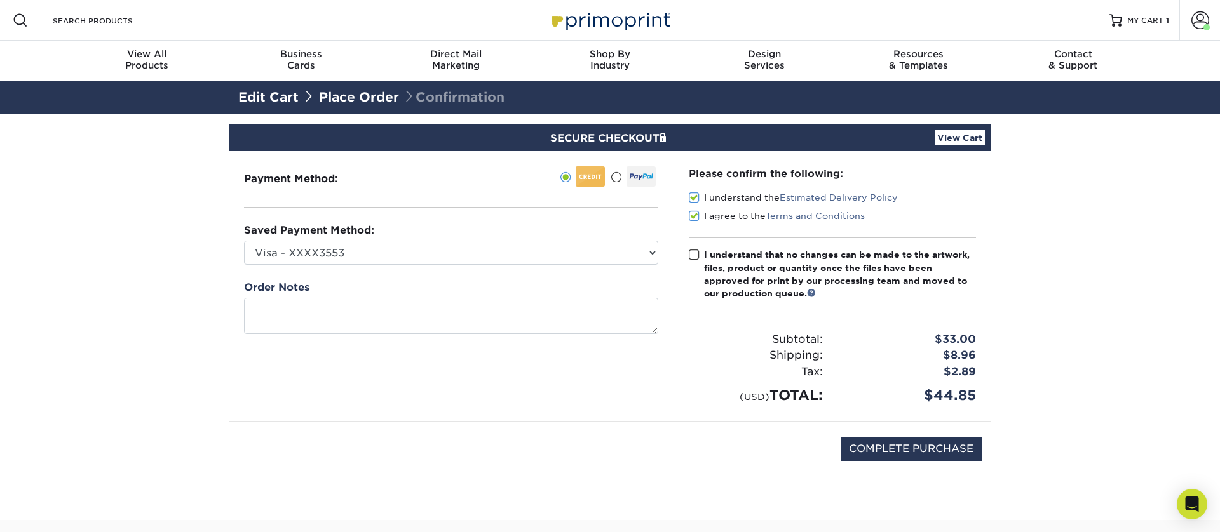
drag, startPoint x: 694, startPoint y: 254, endPoint x: 694, endPoint y: 363, distance: 108.6
click at [694, 254] on span at bounding box center [694, 255] width 11 height 12
click at [0, 0] on input "I understand that no changes can be made to the artwork, files, product or quan…" at bounding box center [0, 0] width 0 height 0
drag, startPoint x: 708, startPoint y: 393, endPoint x: 764, endPoint y: 410, distance: 59.1
click at [712, 394] on div "(USD) TOTAL:" at bounding box center [755, 395] width 153 height 21
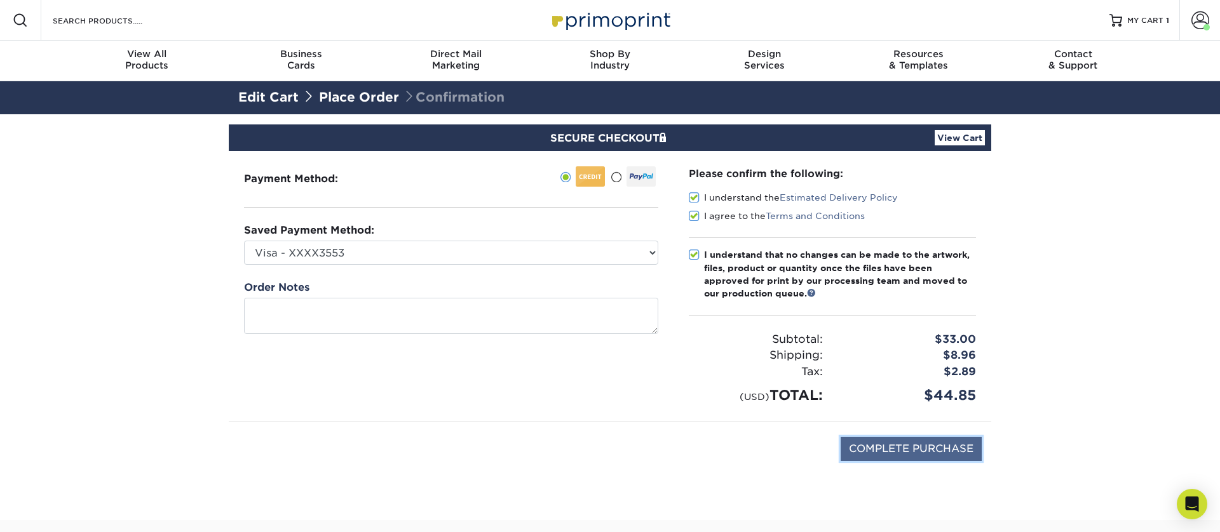
click at [919, 451] on input "COMPLETE PURCHASE" at bounding box center [910, 449] width 141 height 24
type input "PROCESSING, PLEASE WAIT..."
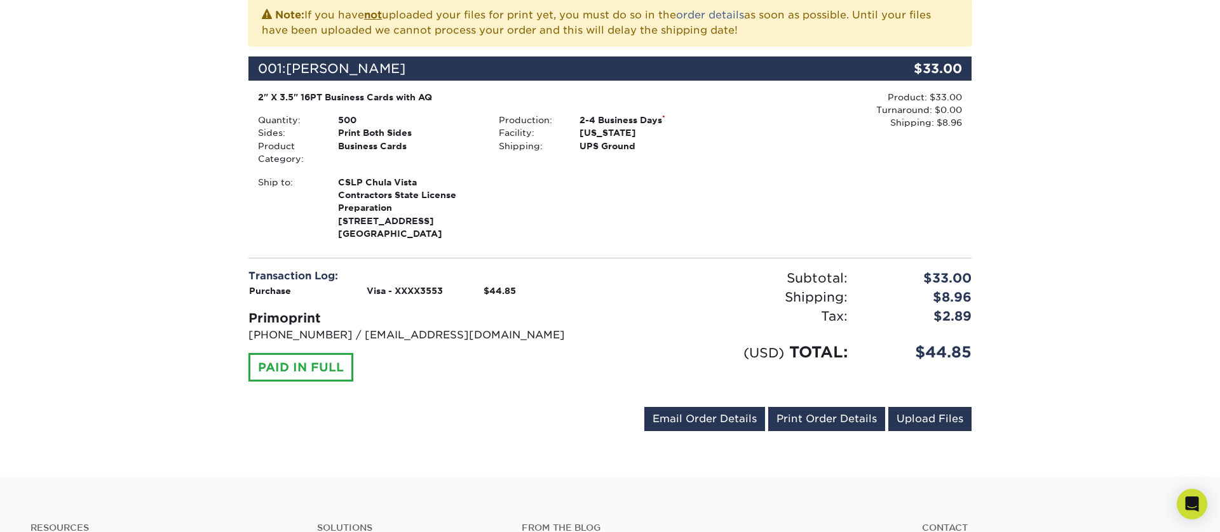
scroll to position [335, 0]
